Goal: Find specific page/section: Find specific page/section

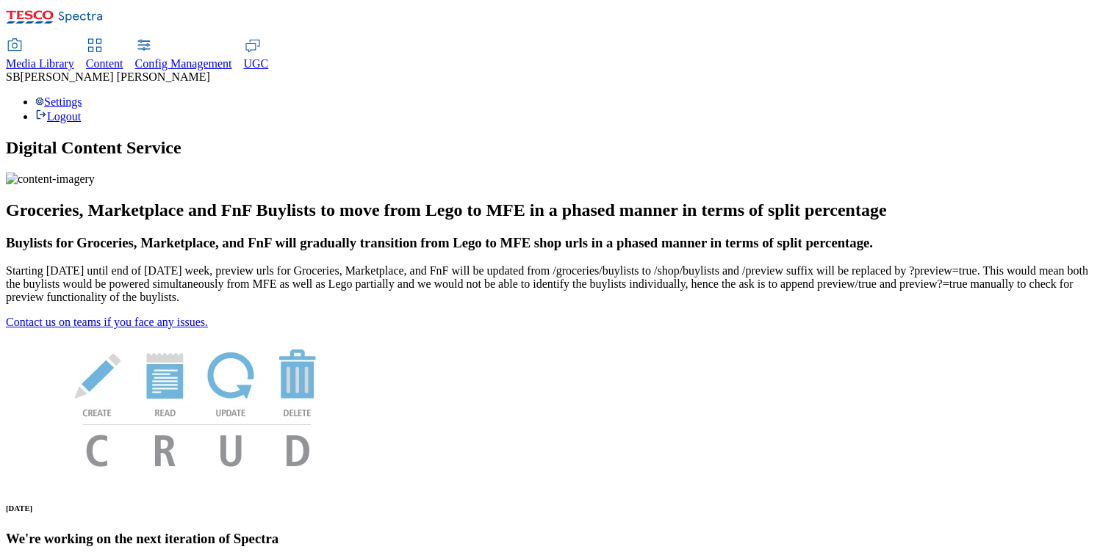
click at [123, 57] on span "Content" at bounding box center [104, 63] width 37 height 12
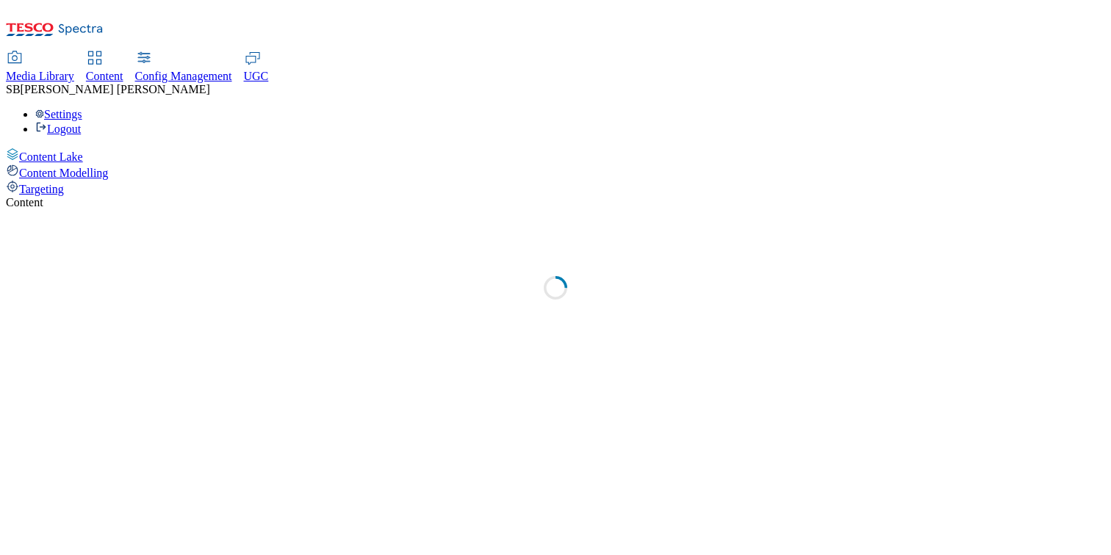
select select "group-comms"
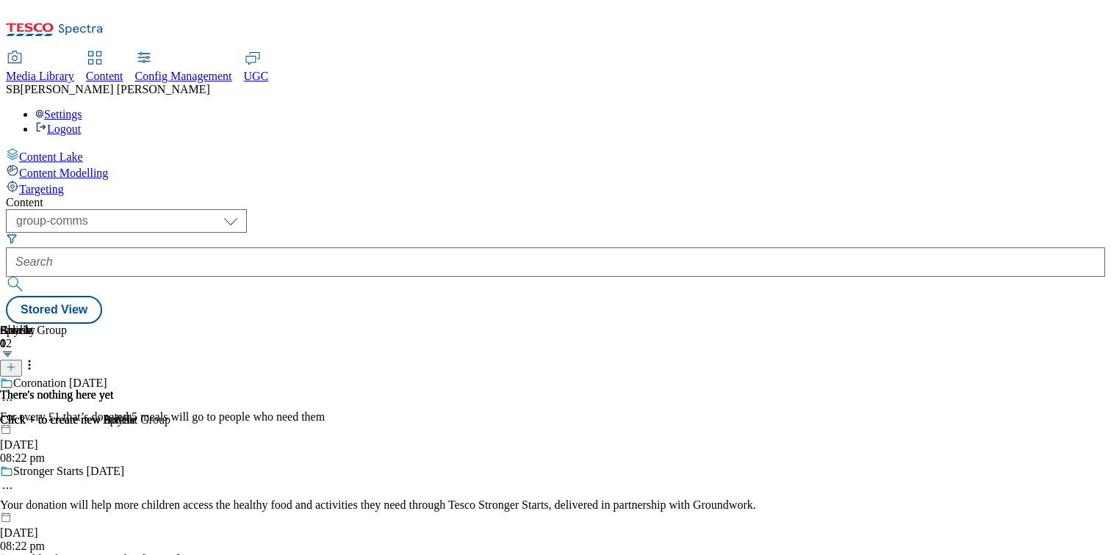
click at [90, 180] on div "Targeting" at bounding box center [555, 188] width 1099 height 16
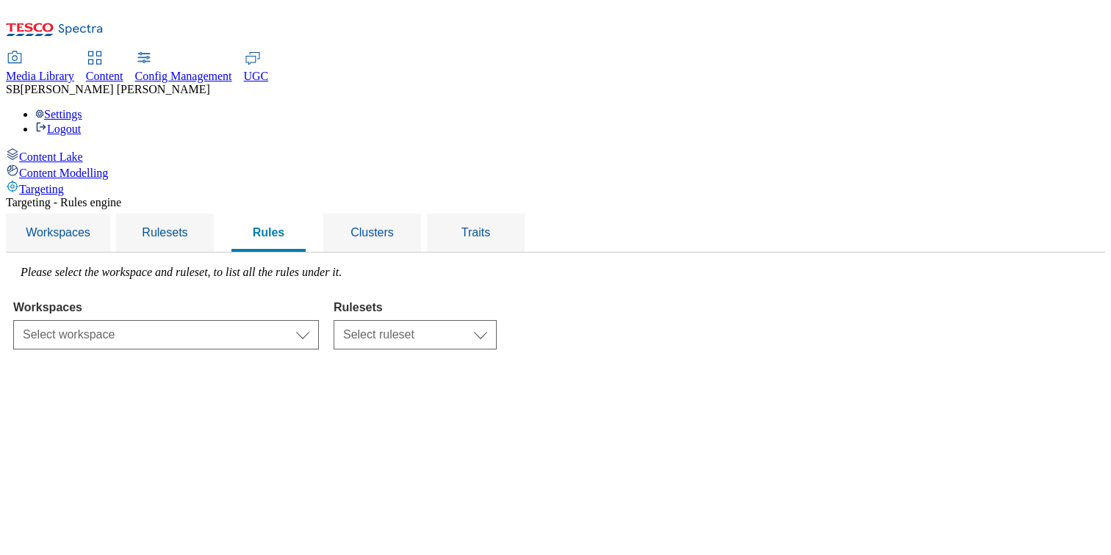
click at [104, 164] on div "Content Modelling" at bounding box center [555, 172] width 1099 height 16
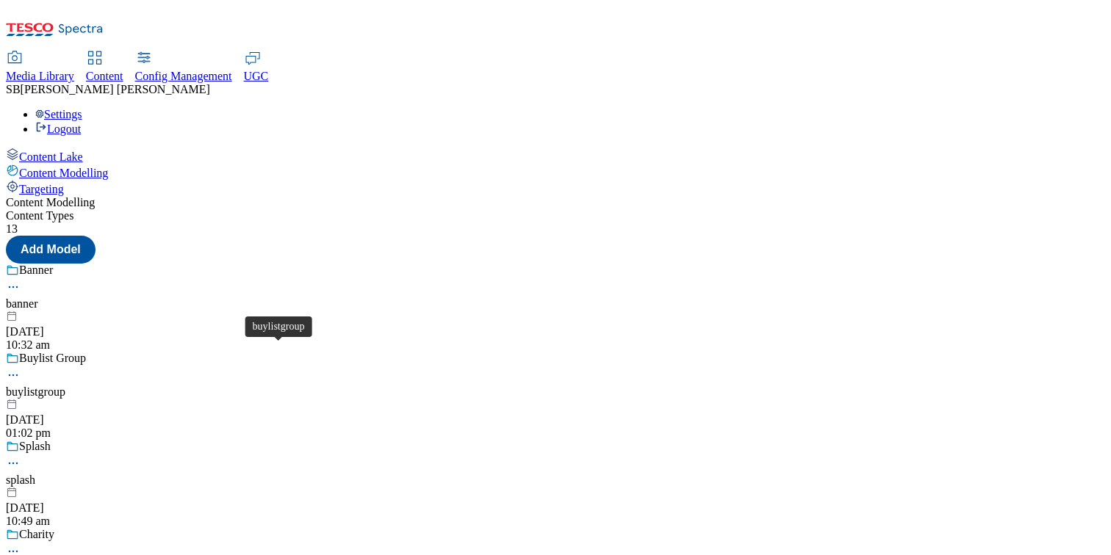
click at [65, 386] on div "buylistgroup" at bounding box center [36, 392] width 60 height 13
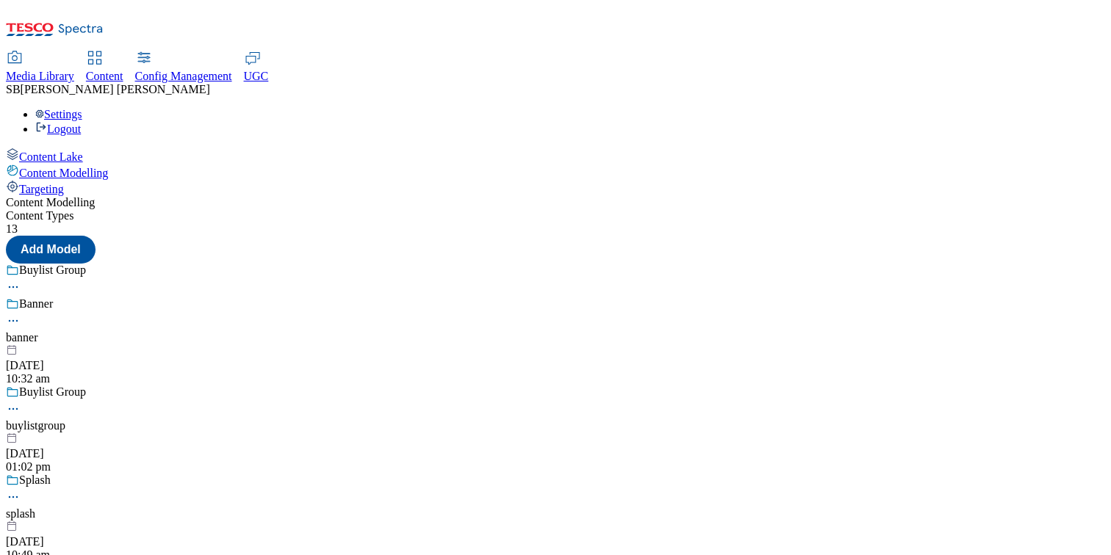
click at [232, 70] on span "Config Management" at bounding box center [183, 76] width 97 height 12
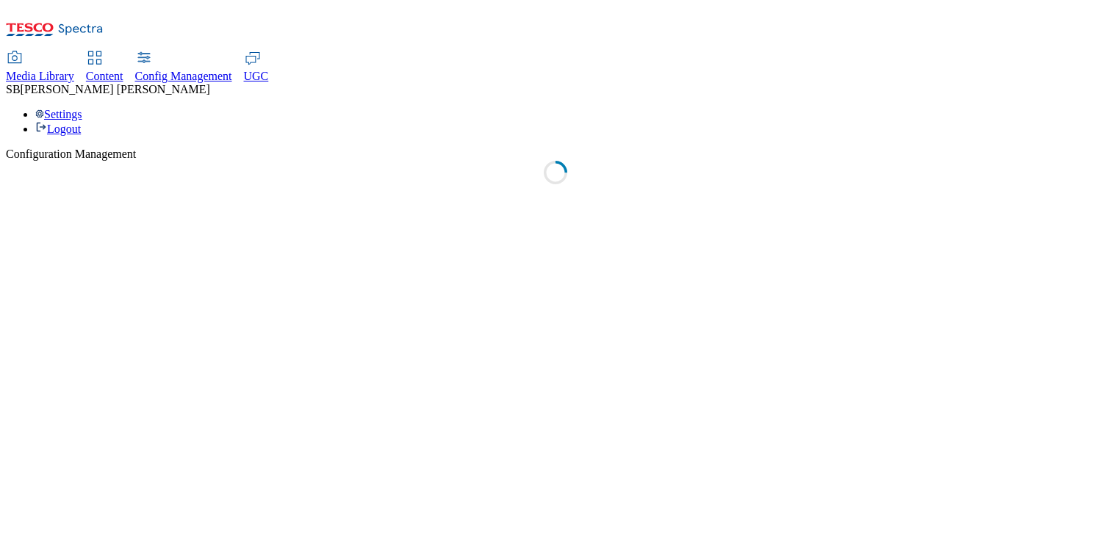
select select "uk"
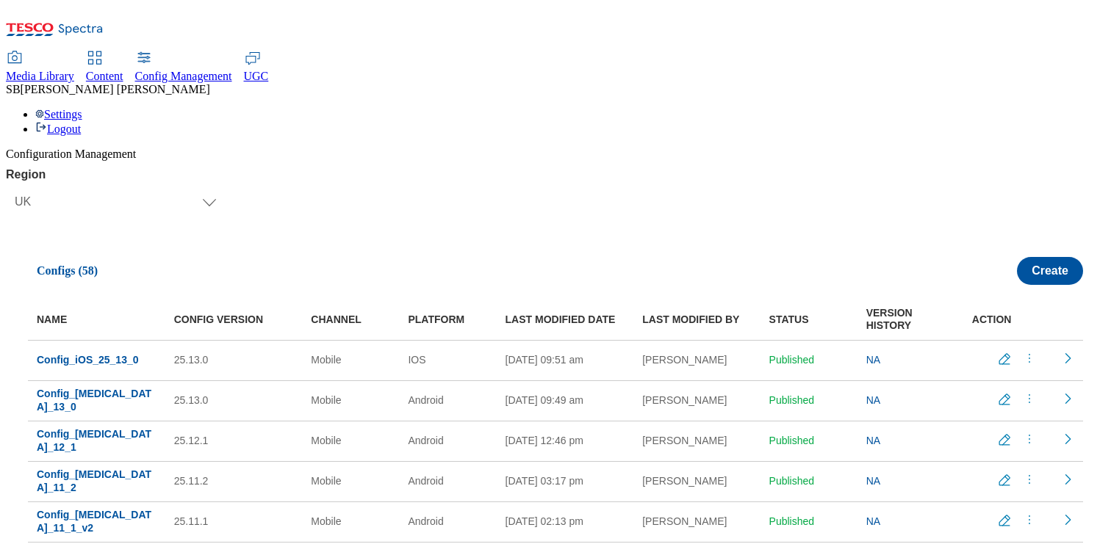
click at [123, 70] on span "Content" at bounding box center [104, 76] width 37 height 12
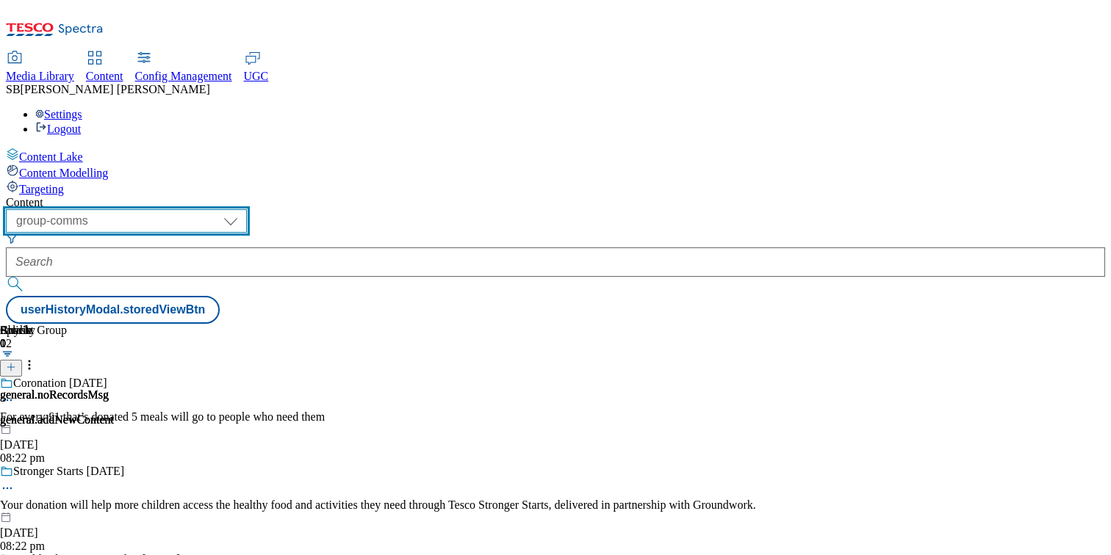
click at [247, 209] on select "dotcom-cz dotcom-hu dotcom-sk fnf-uk ghs-roi ghs-uk group-comms ighs-cz ighs-hu…" at bounding box center [126, 221] width 241 height 24
click at [191, 209] on select "dotcom-cz dotcom-hu dotcom-sk fnf-uk ghs-roi ghs-uk group-comms ighs-cz ighs-hu…" at bounding box center [126, 221] width 241 height 24
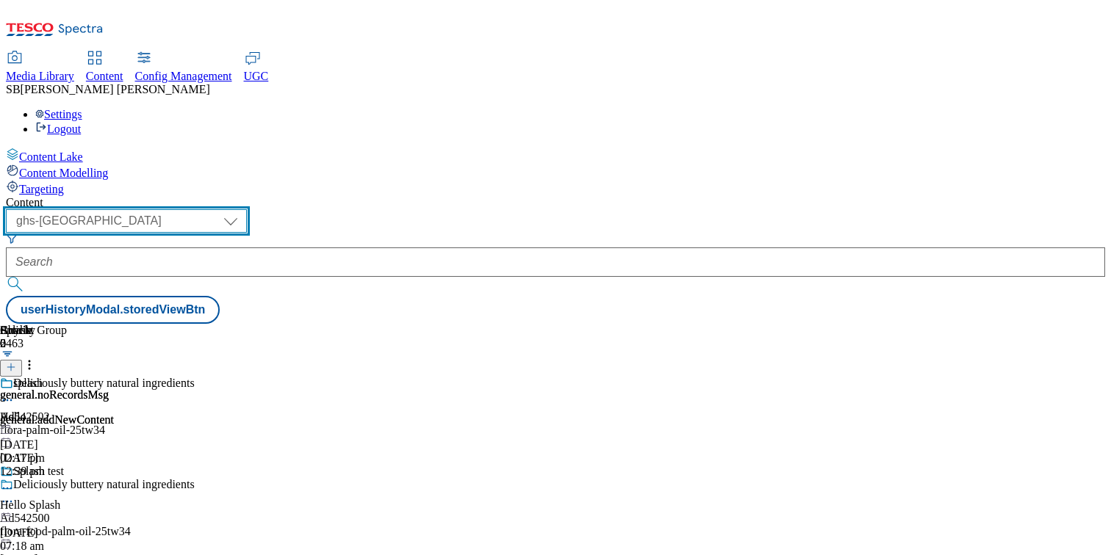
click at [247, 209] on select "dotcom-cz dotcom-hu dotcom-sk fnf-uk ghs-roi ghs-uk group-comms ighs-cz ighs-hu…" at bounding box center [126, 221] width 241 height 24
select select "ighs-cz"
click at [191, 209] on select "dotcom-cz dotcom-hu dotcom-sk fnf-uk ghs-roi ghs-uk group-comms ighs-cz ighs-hu…" at bounding box center [126, 221] width 241 height 24
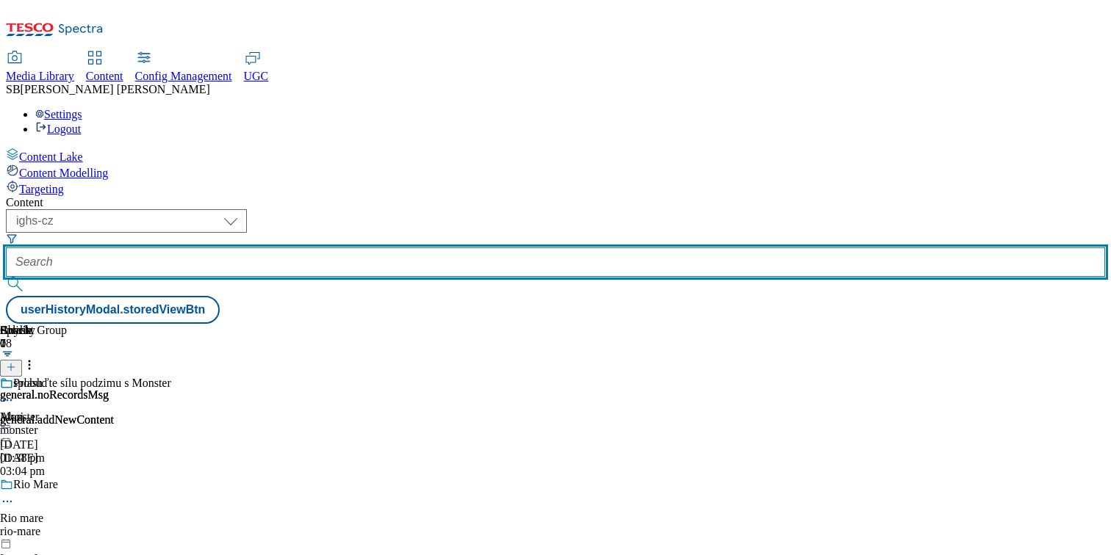
click at [425, 248] on input "text" at bounding box center [555, 262] width 1099 height 29
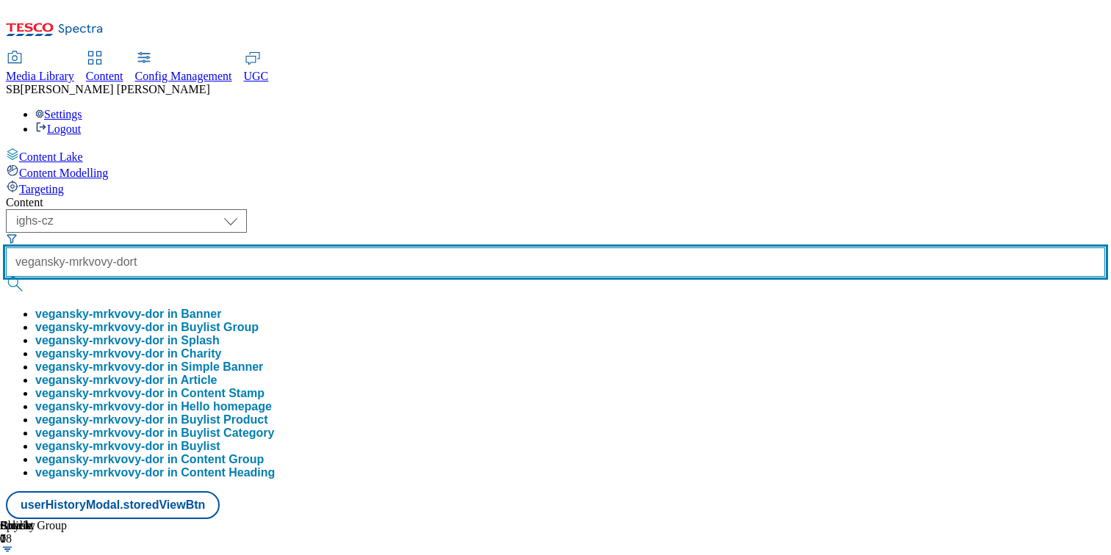
scroll to position [0, 2]
type input "vegansky-mrkvovy-dort"
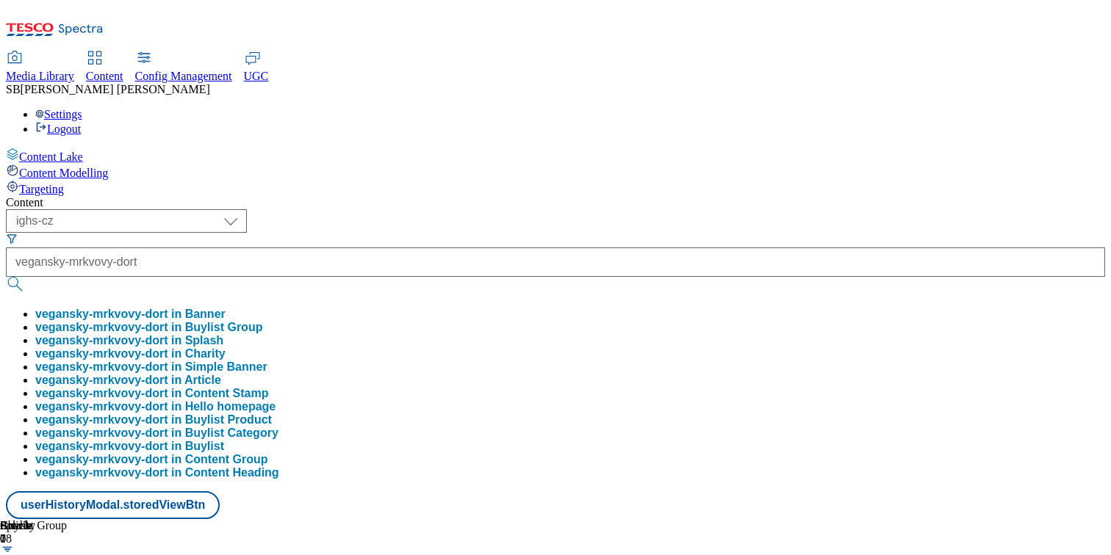
scroll to position [0, 0]
click at [262, 321] on button "vegansky-mrkvovy-dort in Buylist Group" at bounding box center [148, 327] width 227 height 13
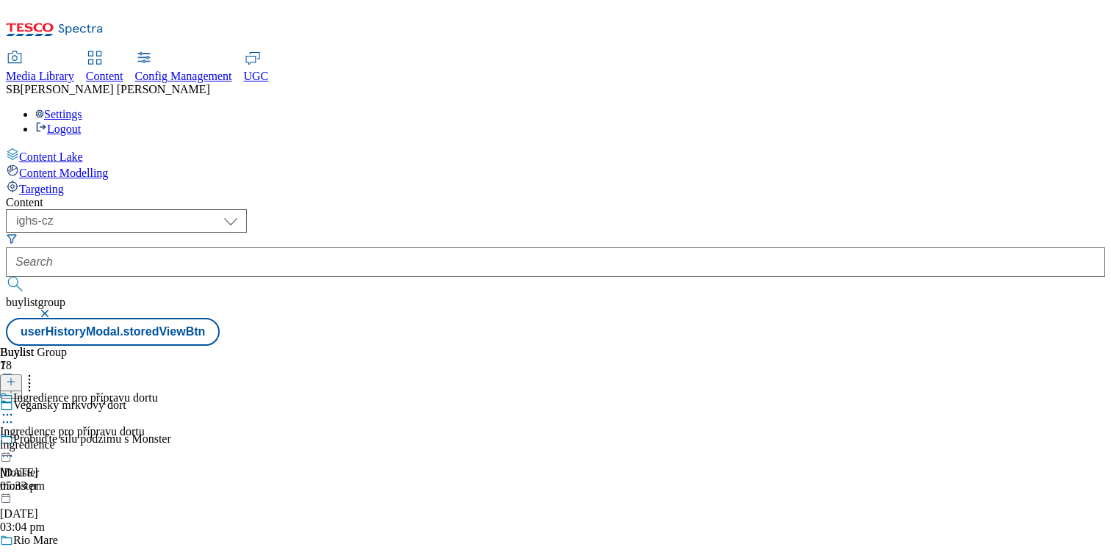
click at [158, 392] on div "Ingredience pro přípravu dortu Ingredience pro přípravu dortu ingredience [DATE…" at bounding box center [79, 442] width 158 height 101
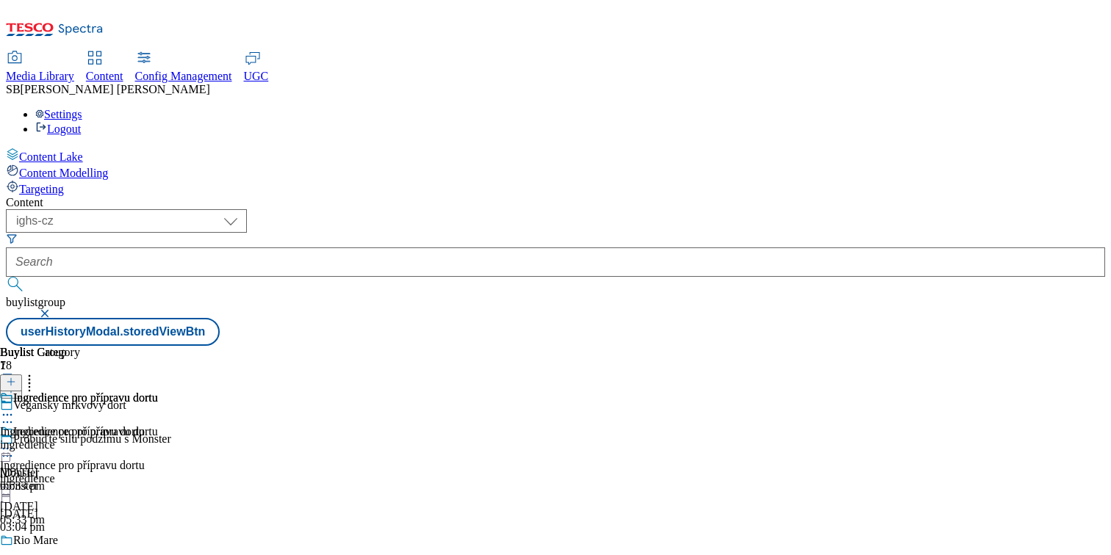
click at [158, 439] on div "ingredience" at bounding box center [79, 445] width 158 height 13
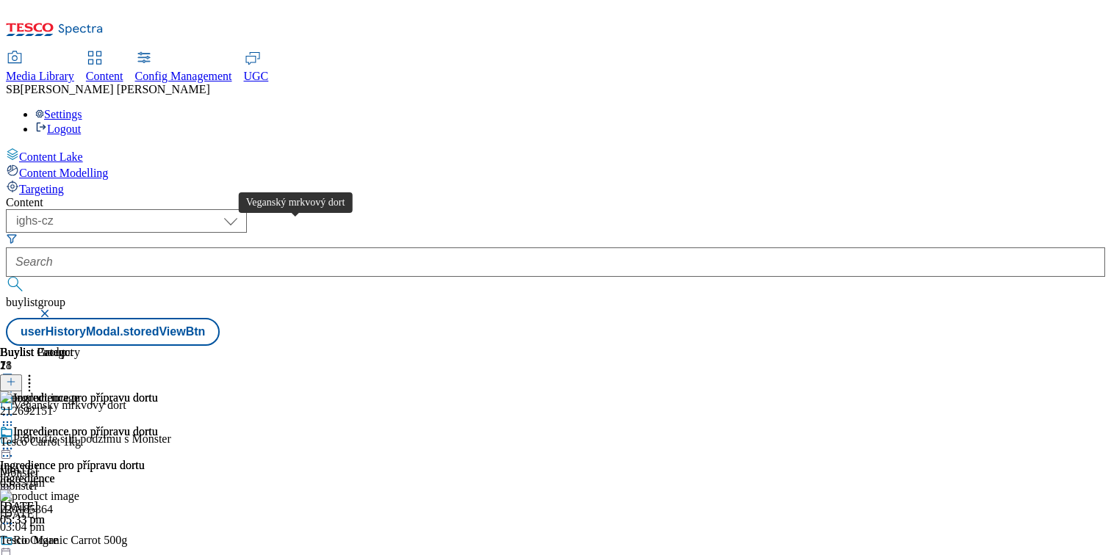
click at [126, 399] on span "Veganský mrkvový dort" at bounding box center [69, 407] width 113 height 16
click at [15, 415] on icon at bounding box center [7, 422] width 15 height 15
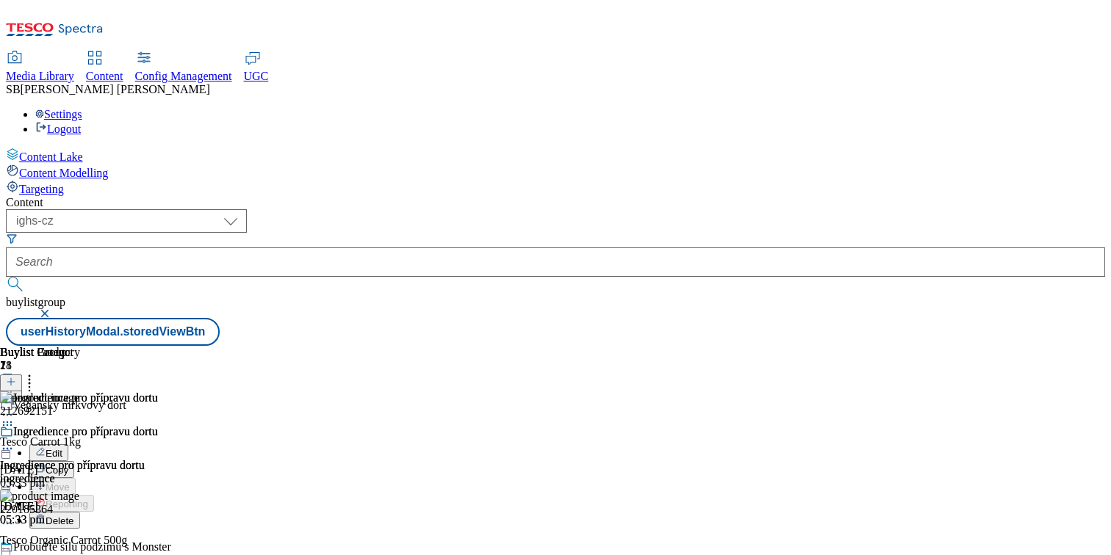
click at [62, 448] on span "Edit" at bounding box center [54, 453] width 17 height 11
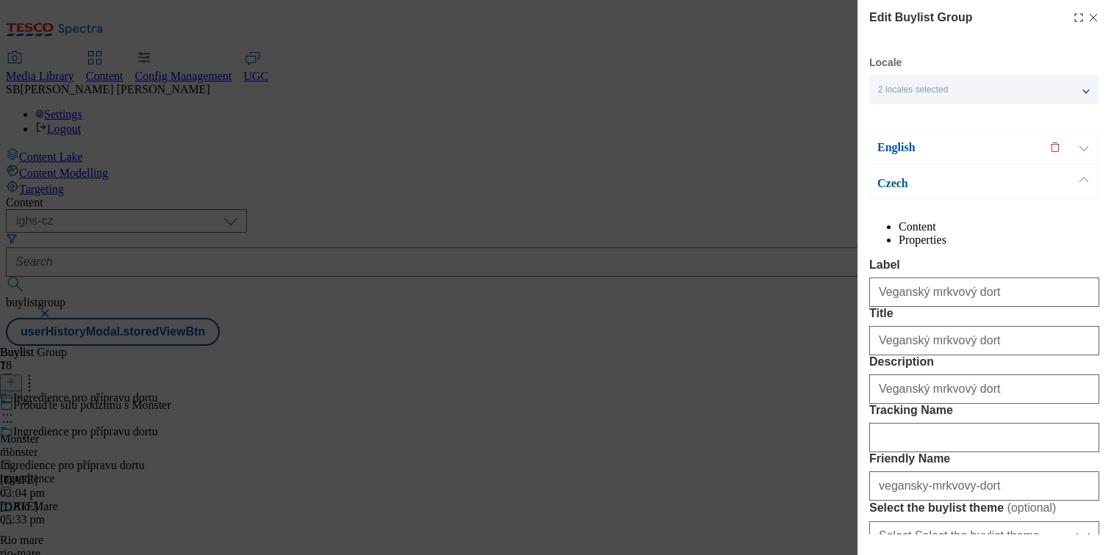
click at [1092, 16] on line "Modal" at bounding box center [1093, 18] width 7 height 7
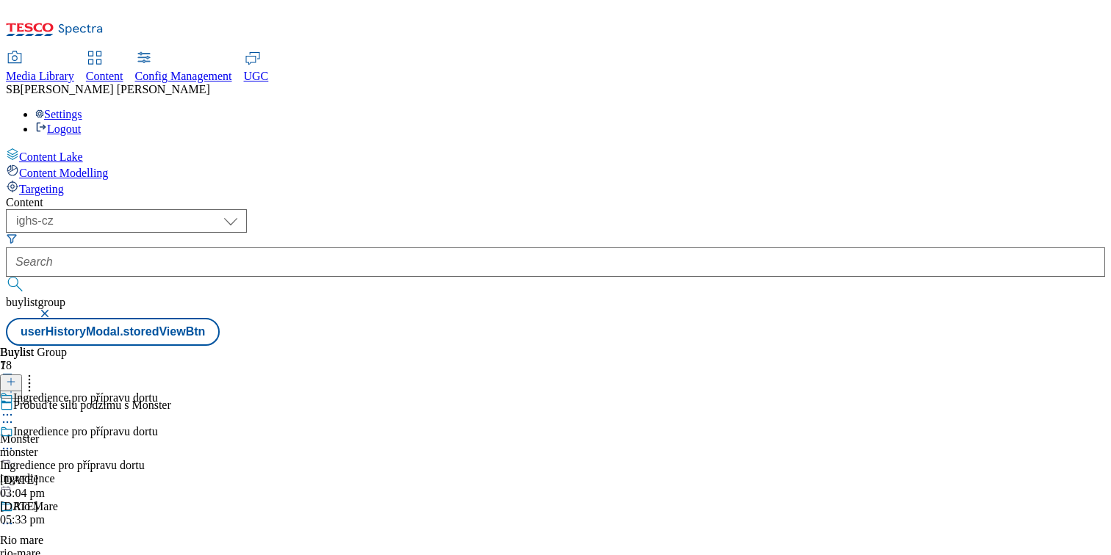
click at [158, 472] on div "ingredience" at bounding box center [79, 478] width 158 height 13
click at [158, 439] on div "ingredience" at bounding box center [79, 445] width 158 height 13
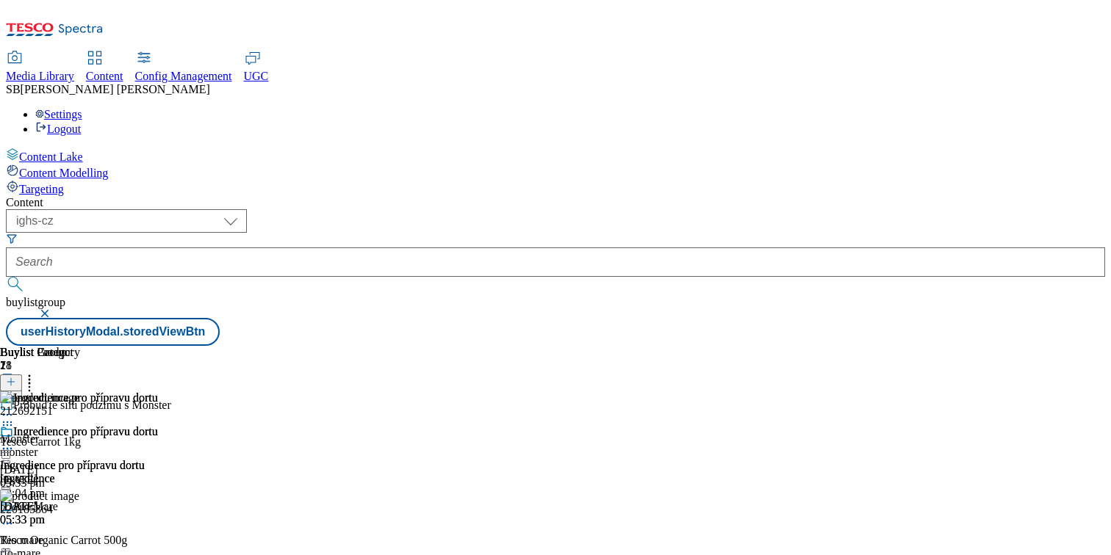
scroll to position [0, 193]
